Goal: Information Seeking & Learning: Learn about a topic

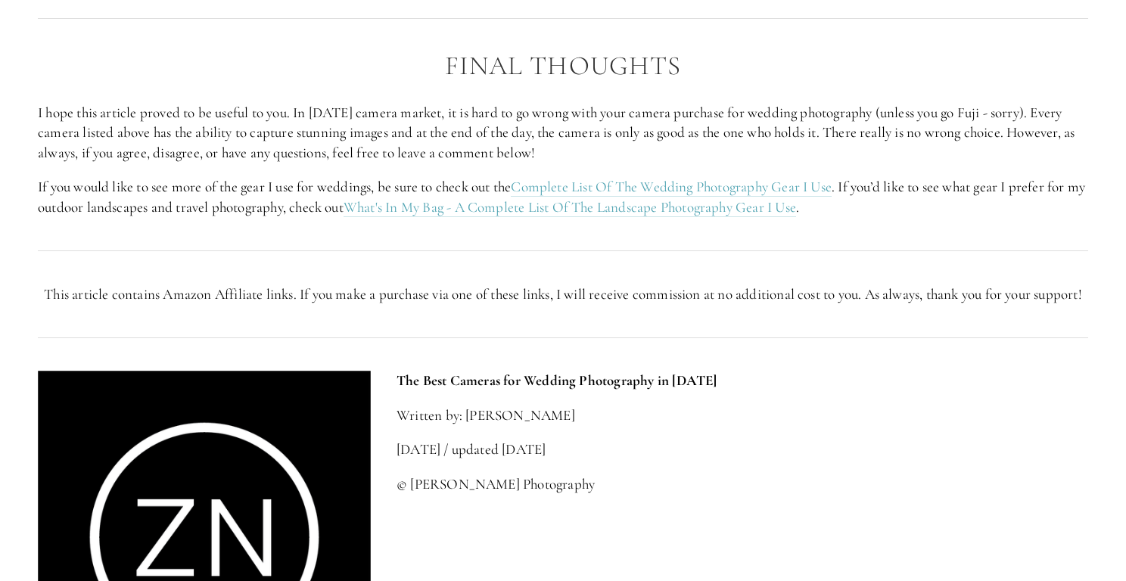
scroll to position [4842, 0]
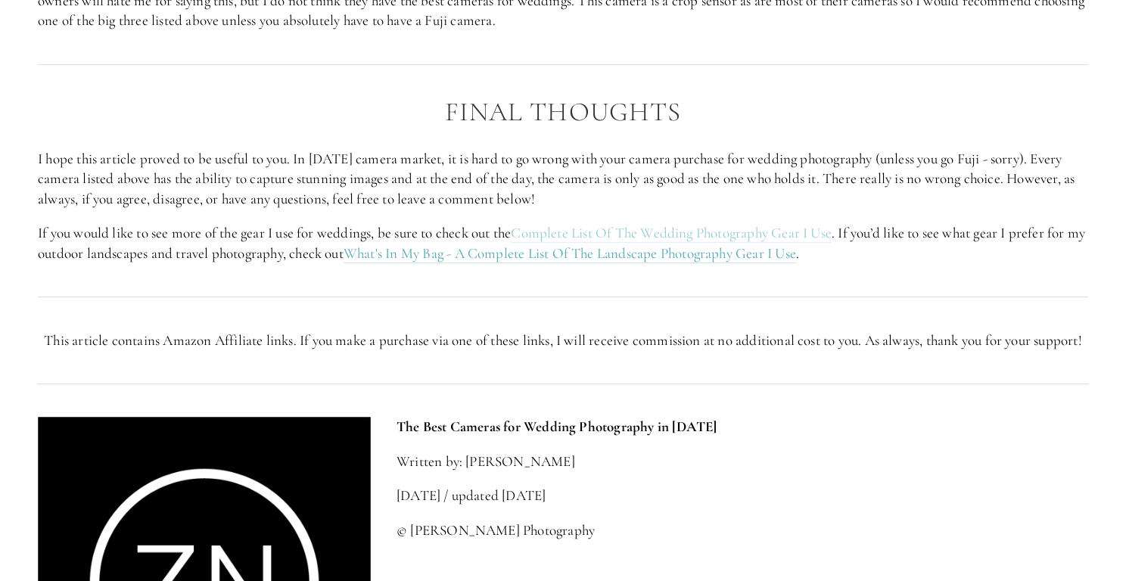
click at [587, 235] on link "Complete List Of The Wedding Photography Gear I Use" at bounding box center [671, 233] width 321 height 19
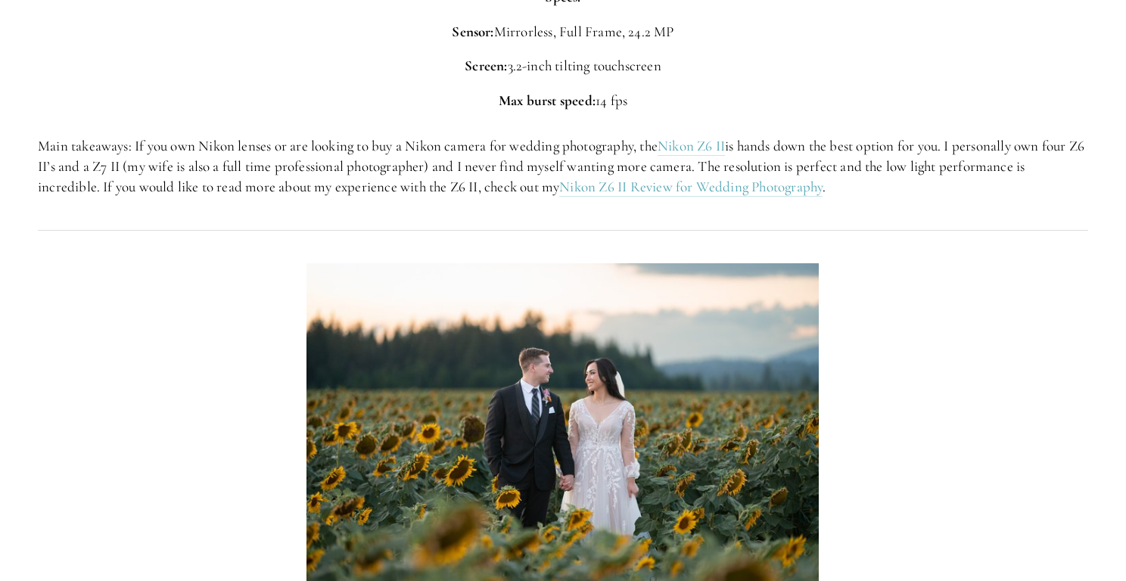
scroll to position [2404, 0]
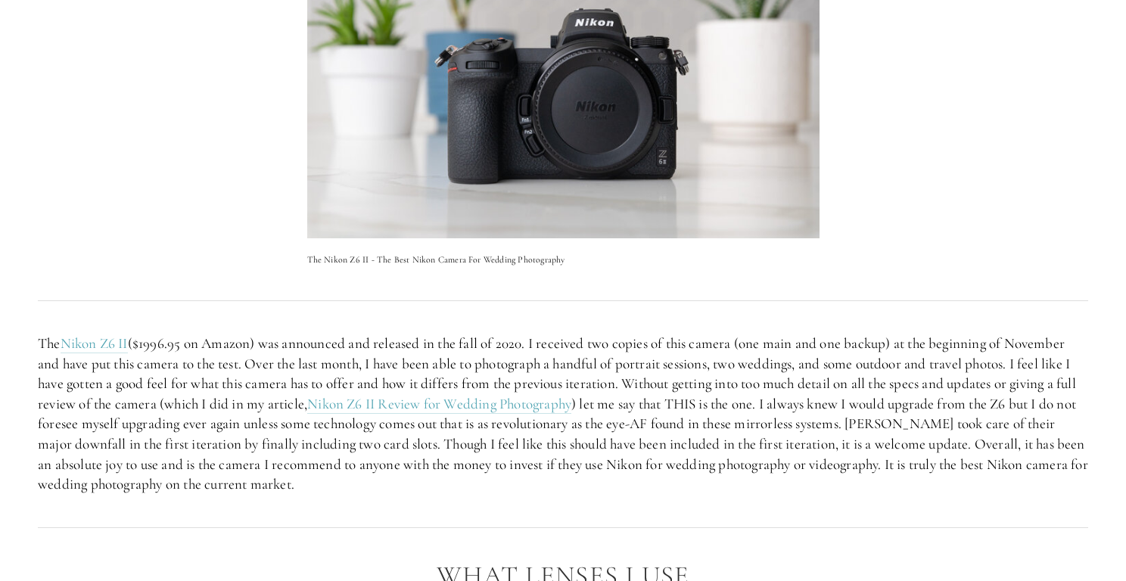
scroll to position [3775, 0]
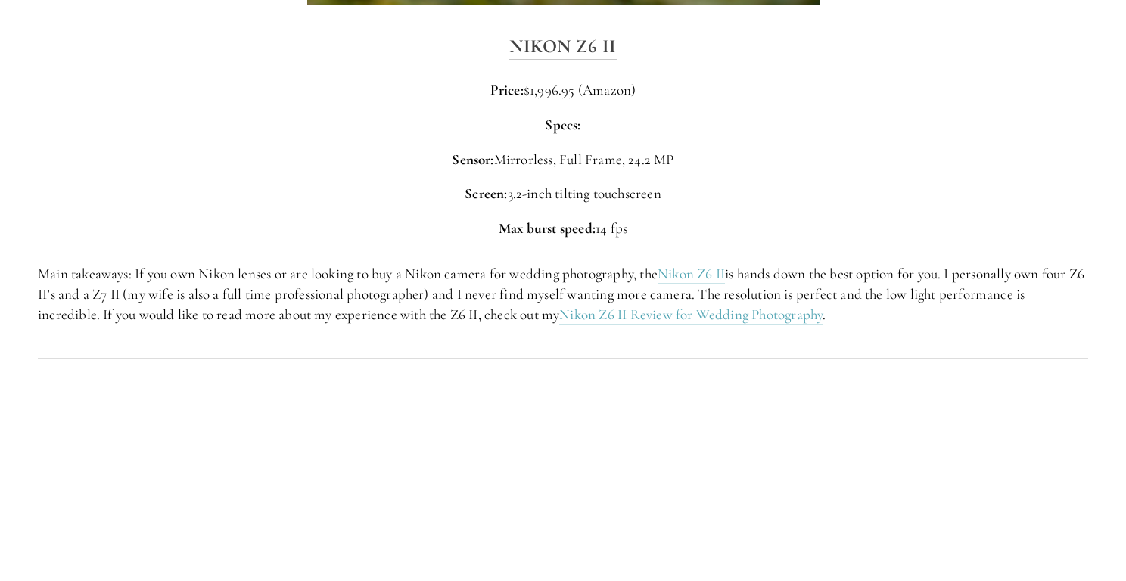
scroll to position [2256, 0]
